Goal: Find specific page/section: Find specific page/section

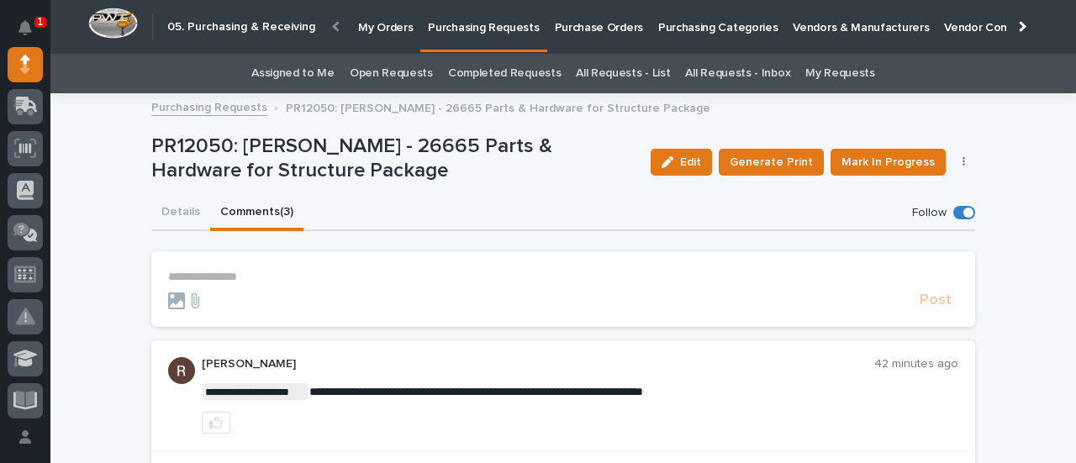
scroll to position [336, 0]
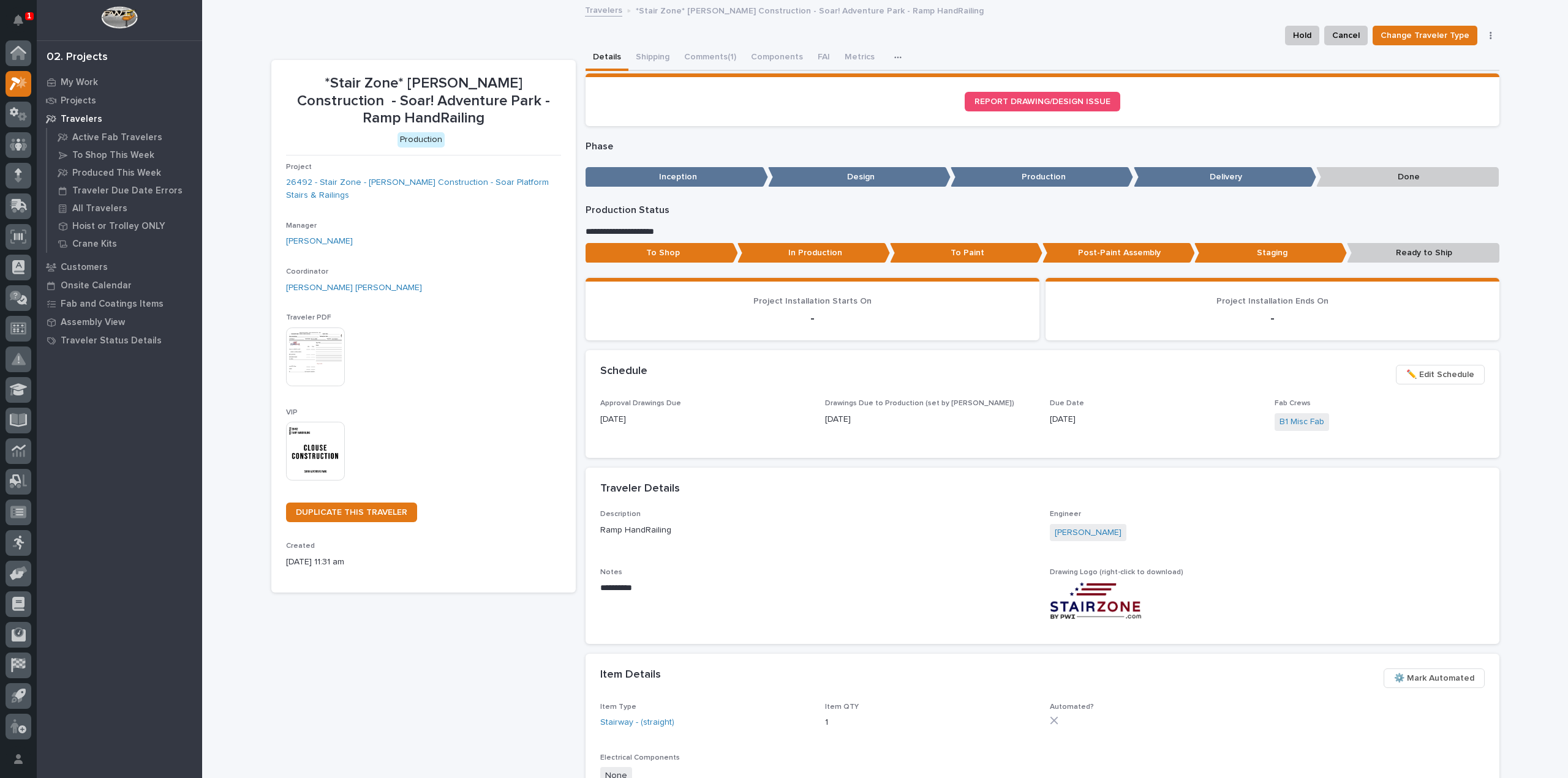
click at [305, 422] on img at bounding box center [315, 451] width 59 height 59
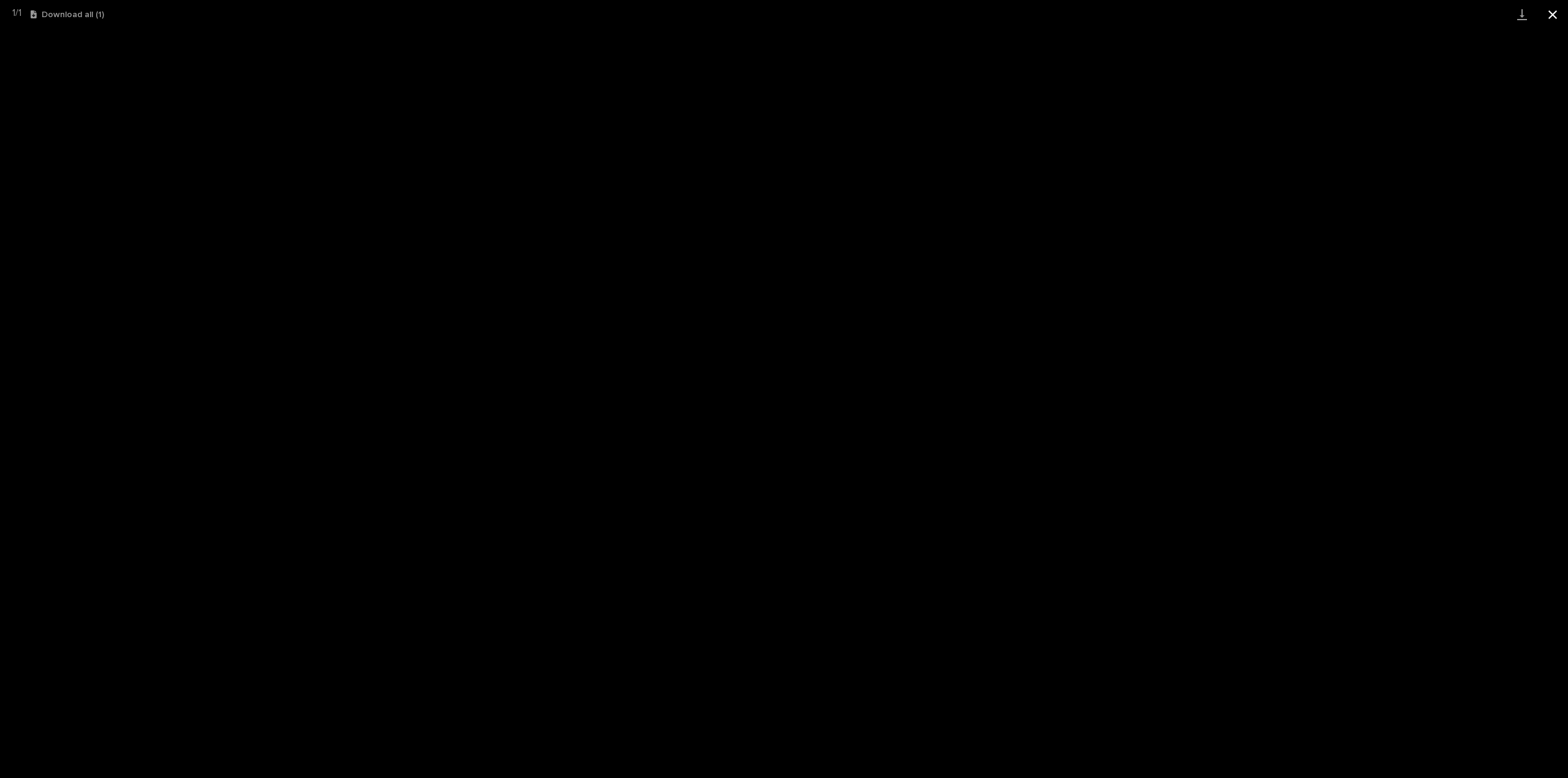
click at [1555, 20] on button "Close gallery" at bounding box center [1553, 15] width 31 height 29
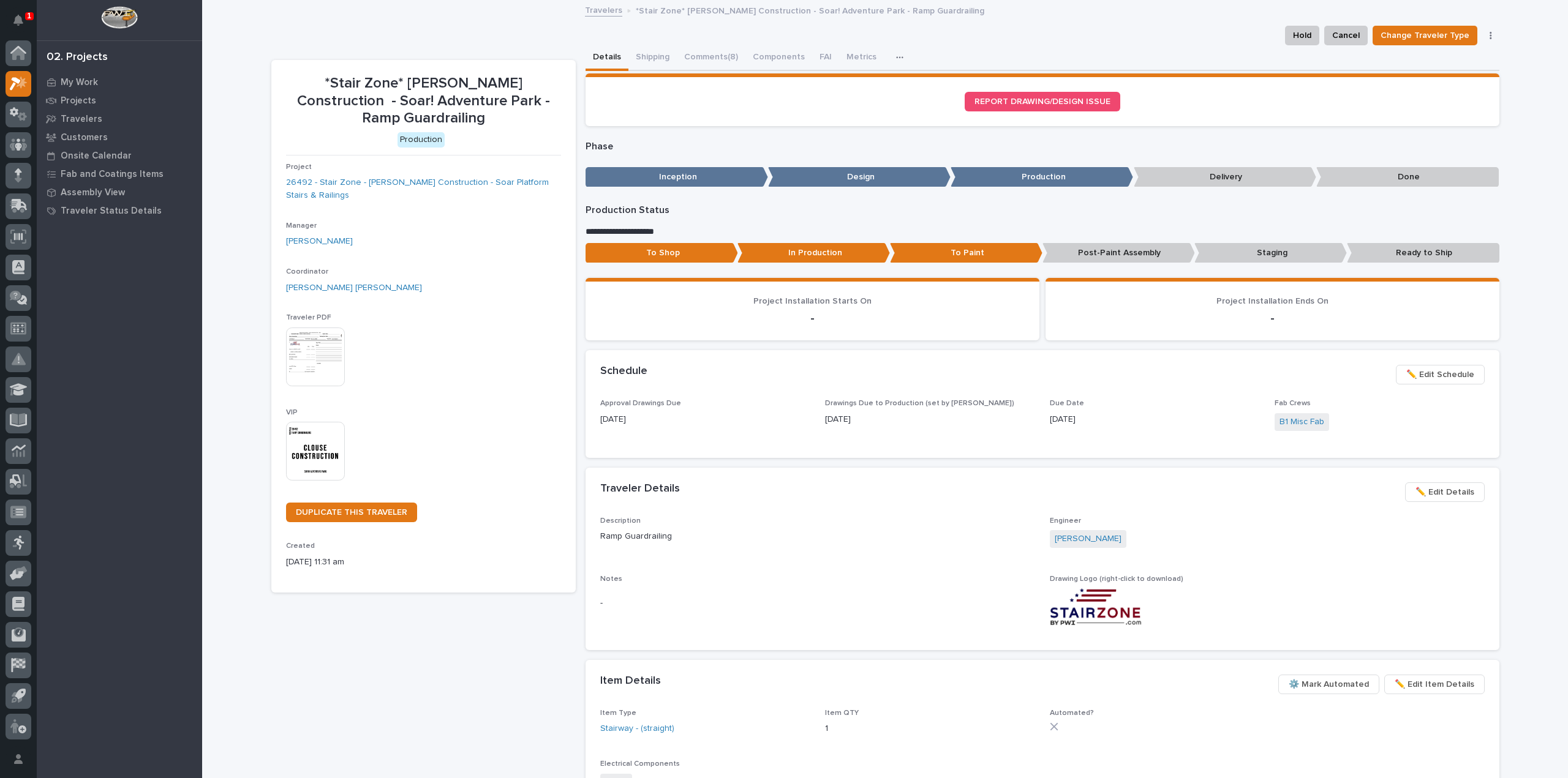
click at [326, 433] on img at bounding box center [315, 451] width 59 height 59
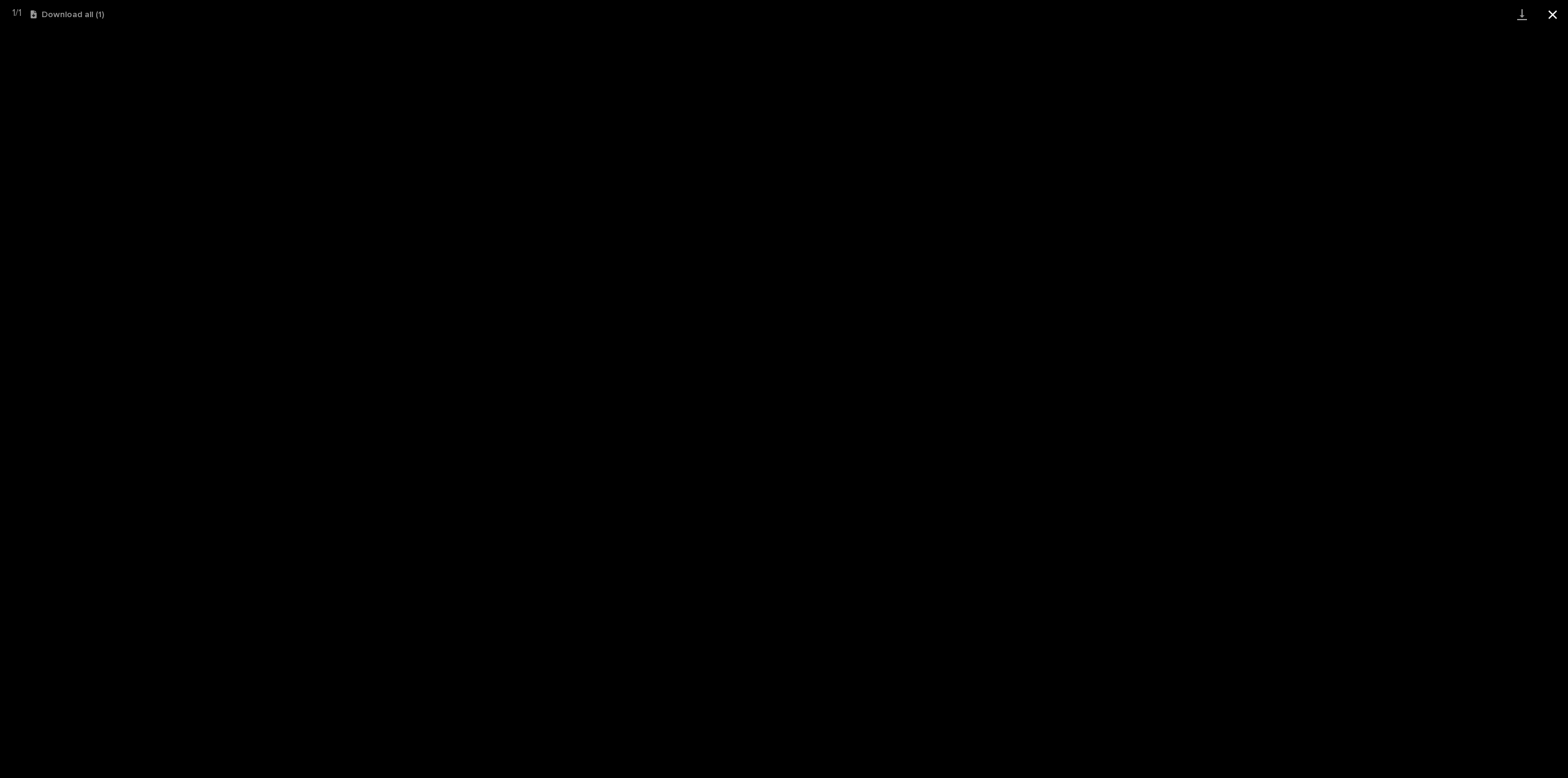
click at [1548, 14] on button "Close gallery" at bounding box center [1553, 15] width 31 height 29
